Goal: Find specific page/section: Find specific page/section

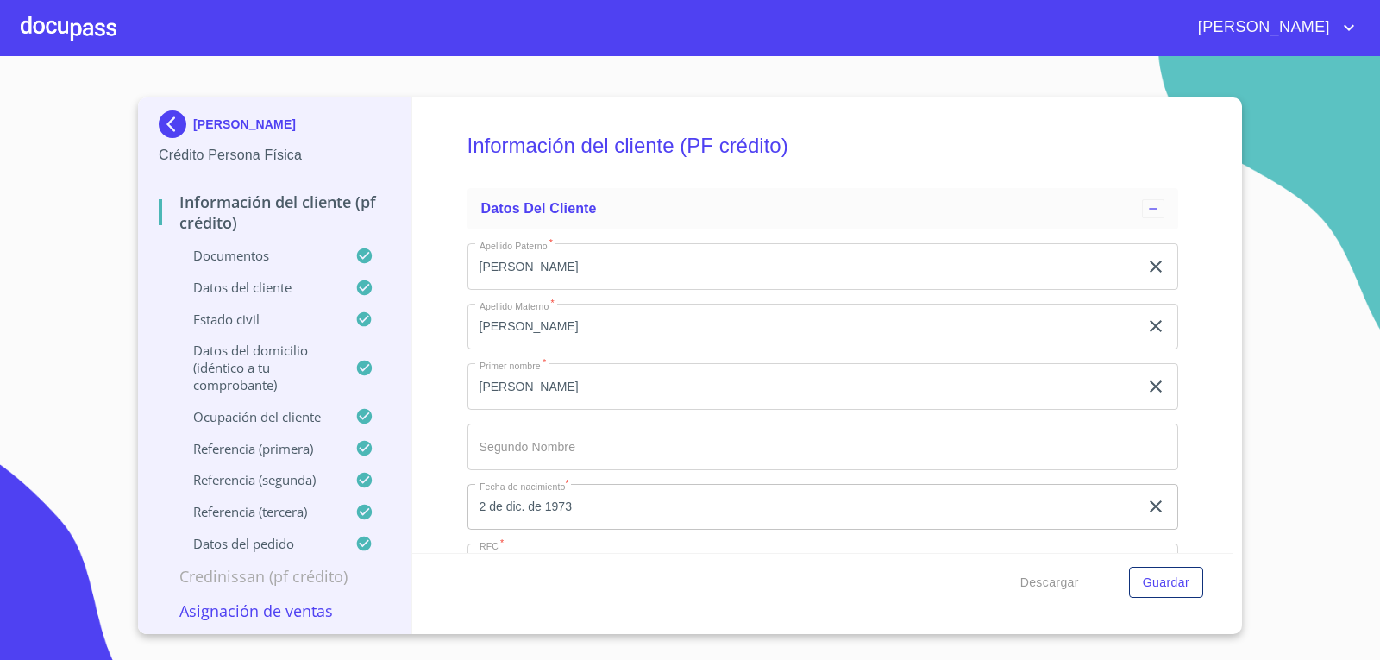
click at [64, 19] on div at bounding box center [69, 27] width 96 height 55
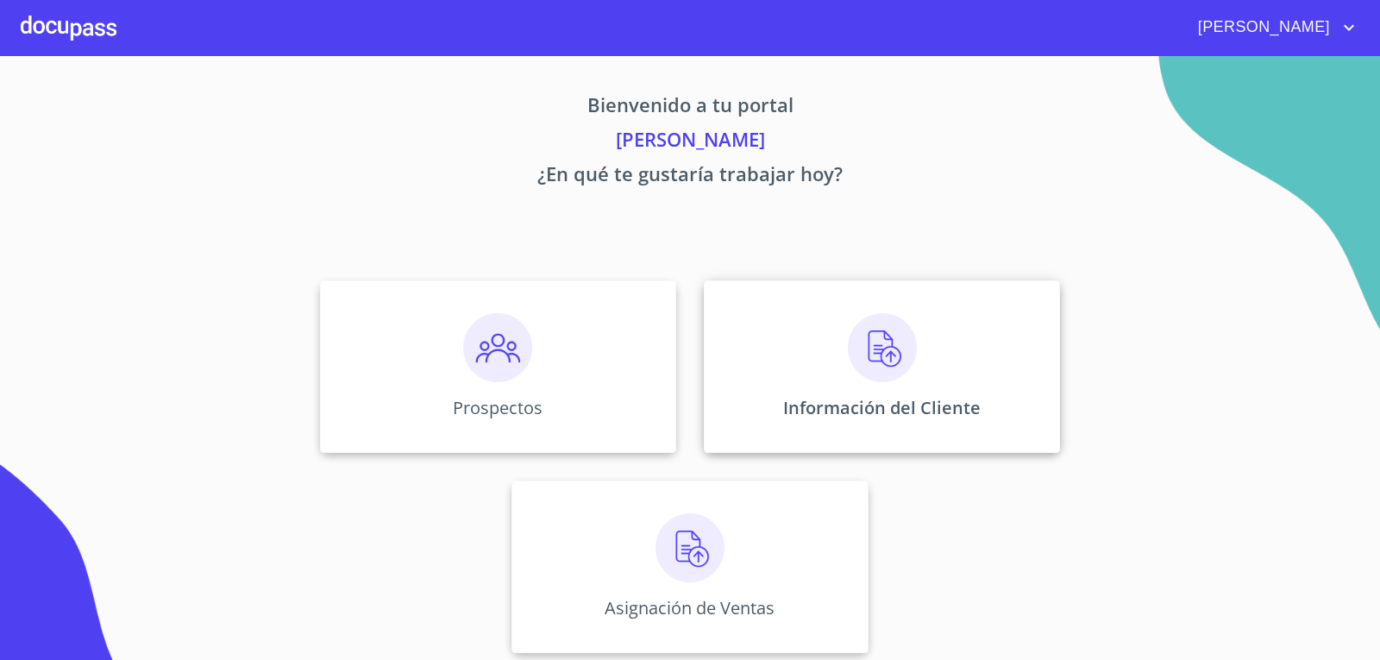
click at [848, 368] on img at bounding box center [882, 347] width 69 height 69
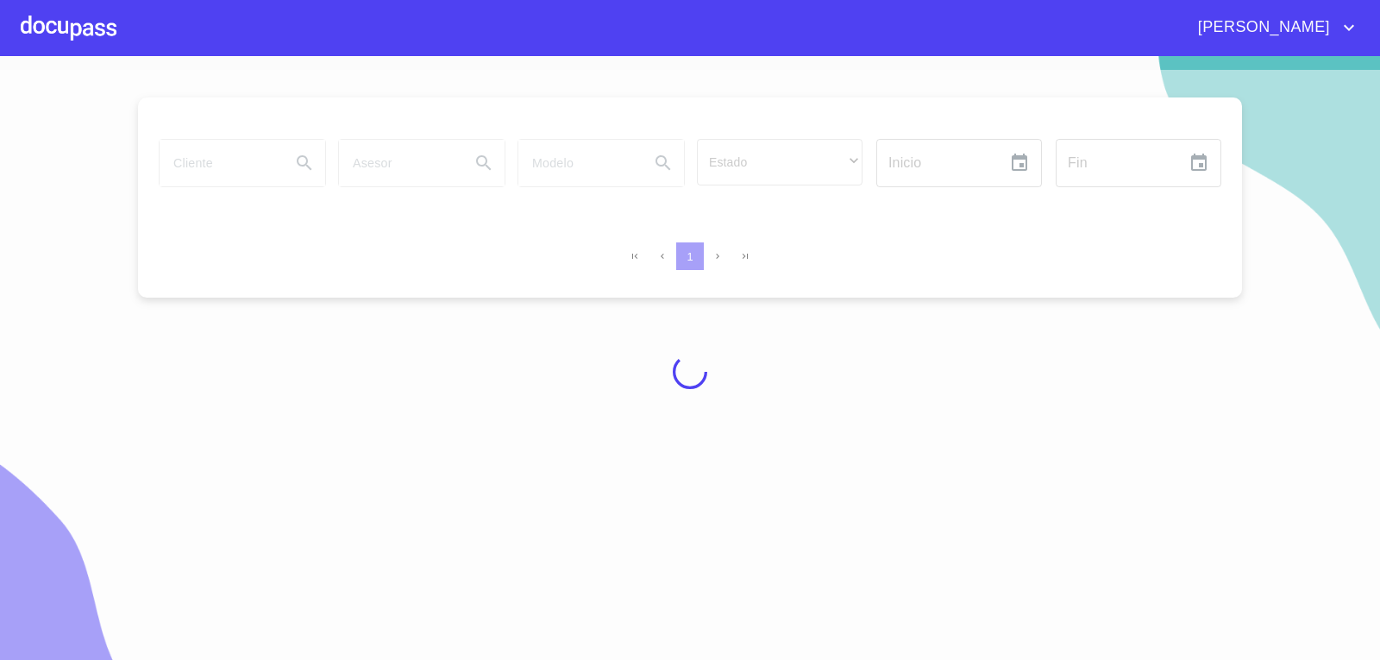
click at [210, 172] on div at bounding box center [690, 372] width 1380 height 604
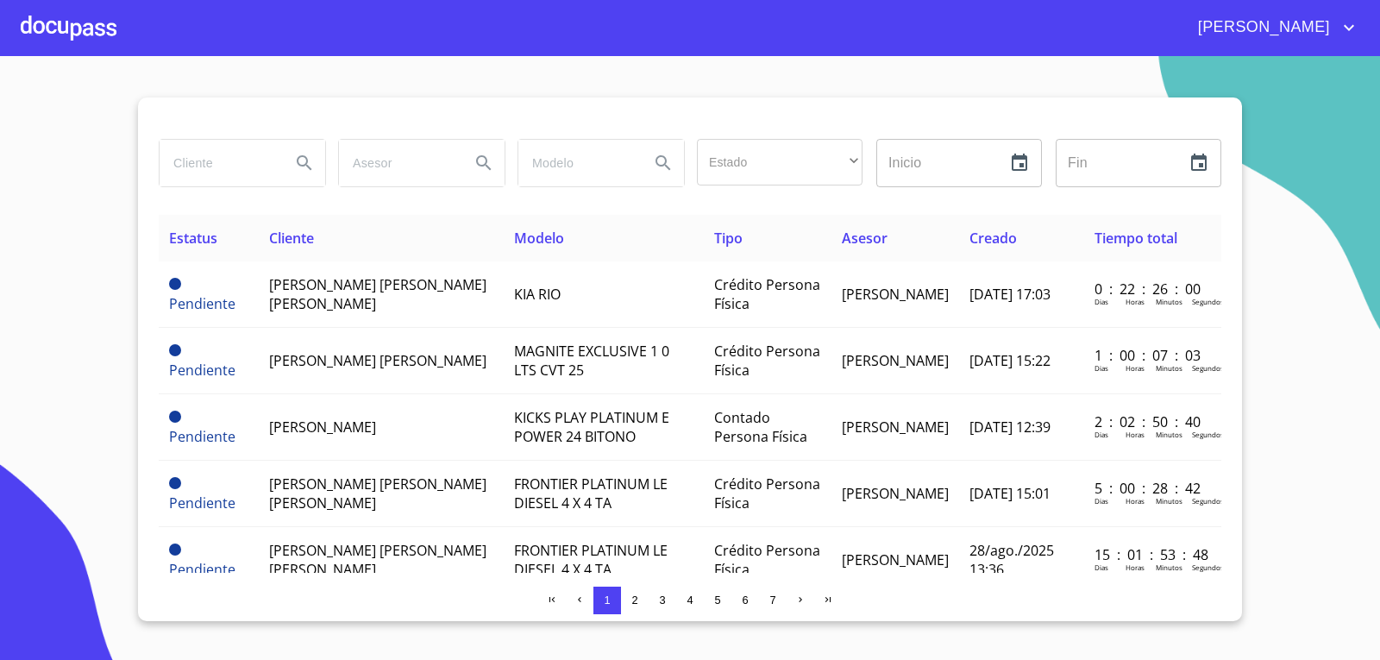
click at [229, 160] on input "search" at bounding box center [218, 163] width 117 height 47
type input "[PERSON_NAME]"
click at [251, 168] on input "[PERSON_NAME]" at bounding box center [218, 163] width 117 height 47
type input "[PERSON_NAME] [PERSON_NAME]"
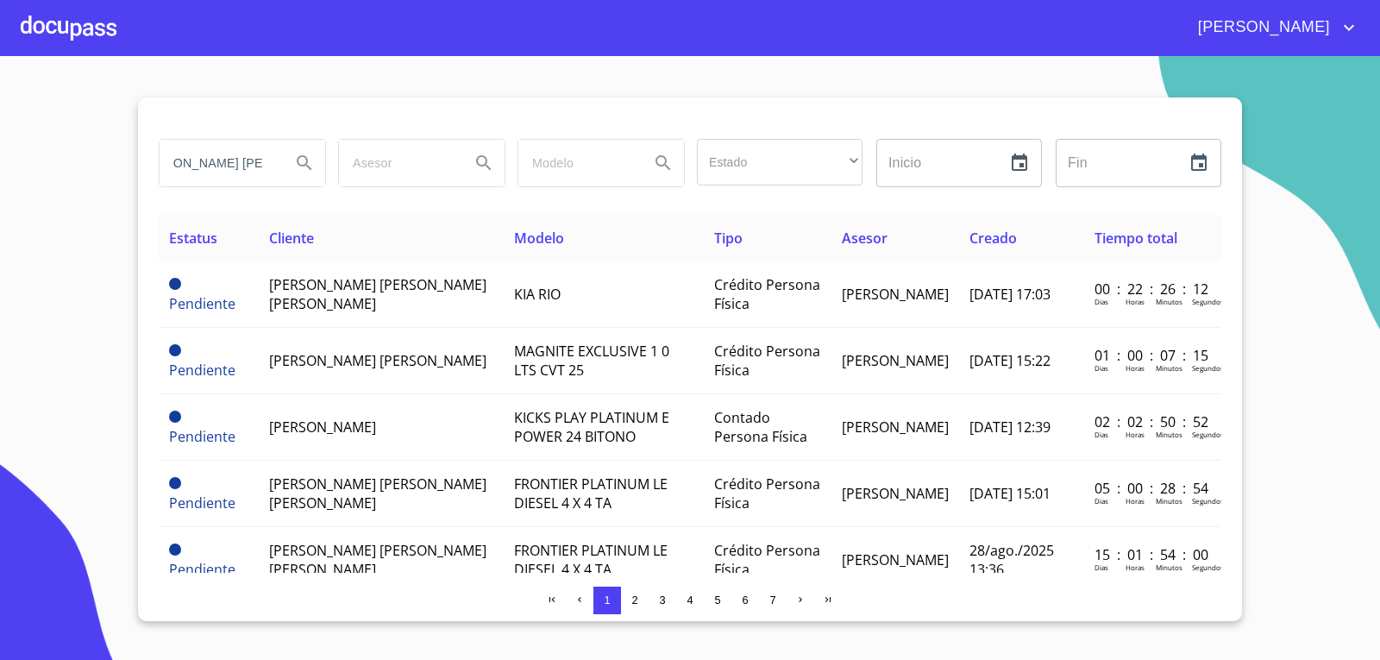
click at [306, 169] on icon "Search" at bounding box center [304, 163] width 21 height 21
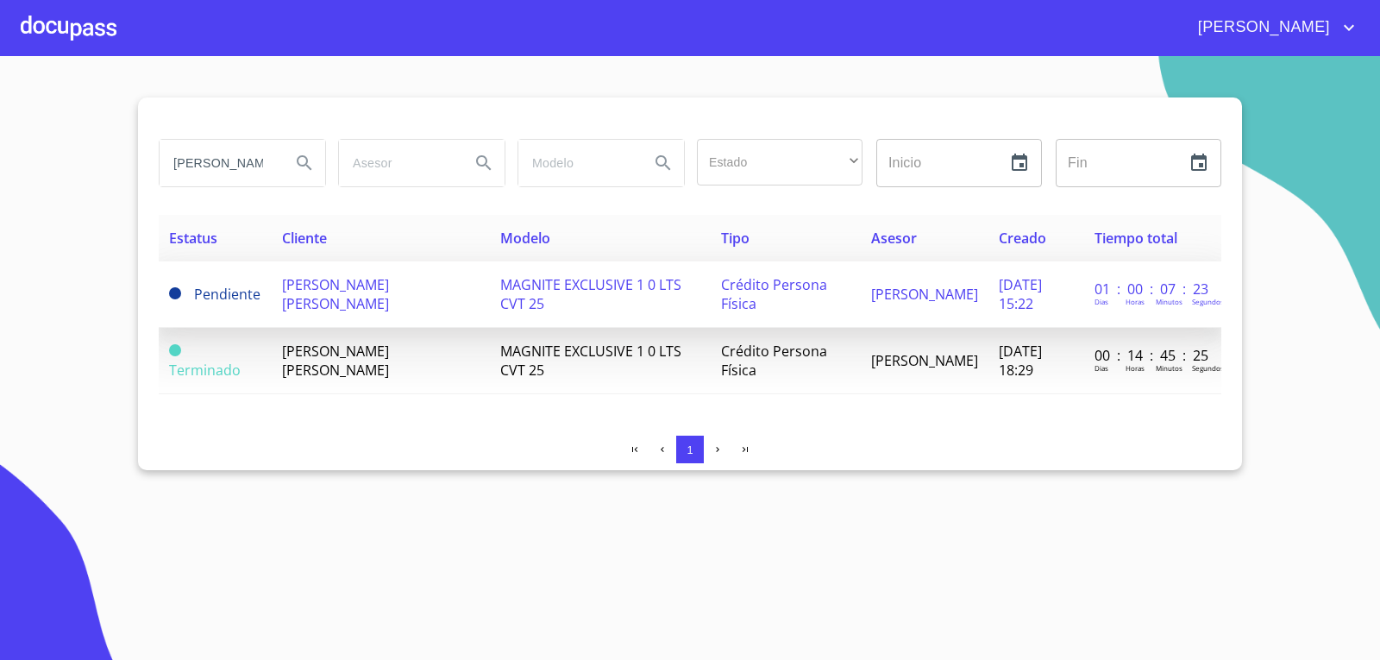
click at [397, 298] on td "[PERSON_NAME] [PERSON_NAME]" at bounding box center [381, 294] width 218 height 66
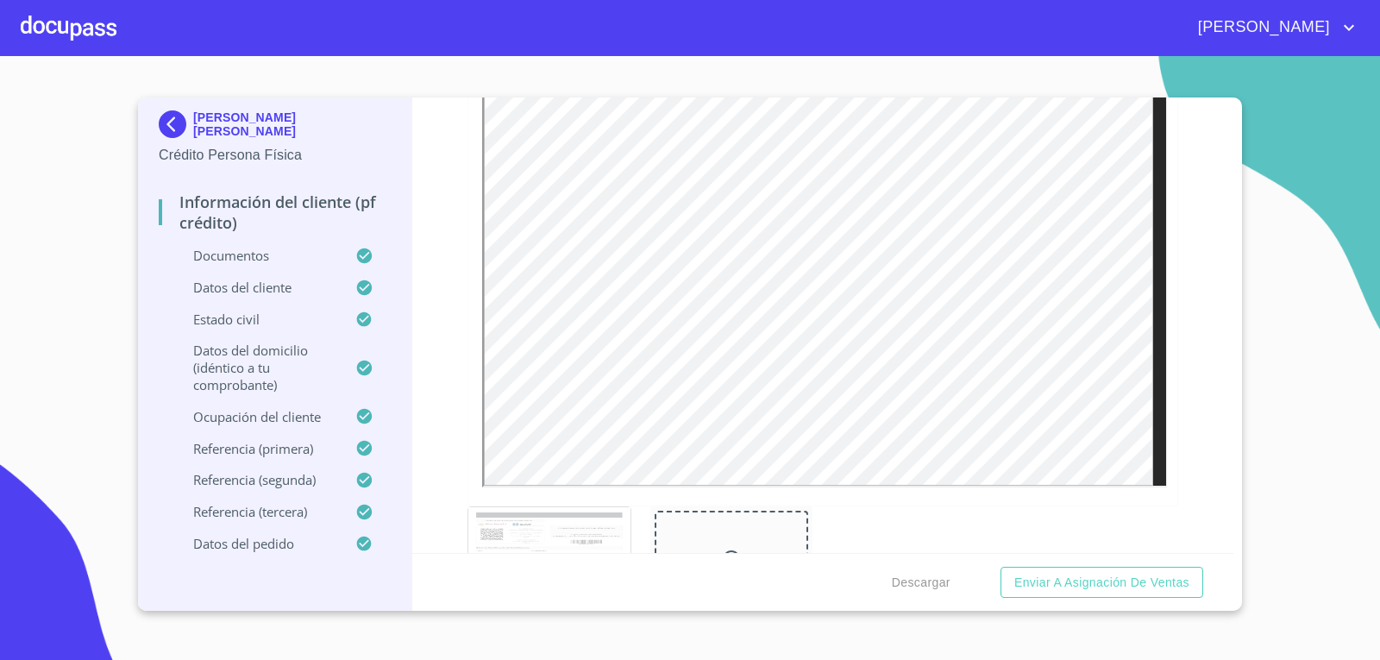
scroll to position [4990, 0]
